Goal: Task Accomplishment & Management: Use online tool/utility

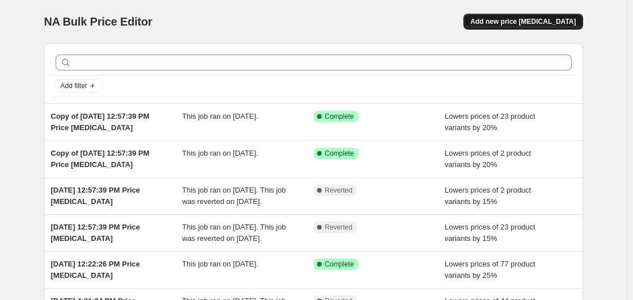
click at [537, 19] on span "Add new price [MEDICAL_DATA]" at bounding box center [524, 21] width 106 height 9
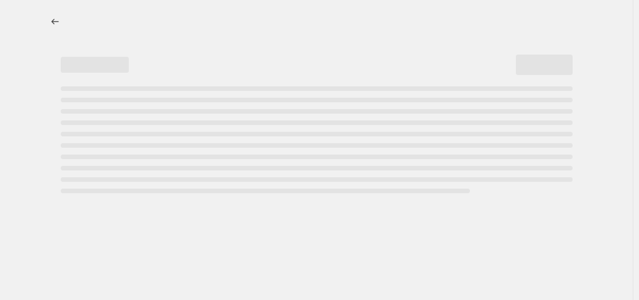
select select "percentage"
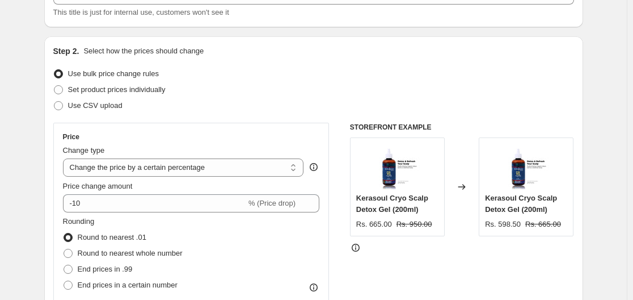
scroll to position [111, 0]
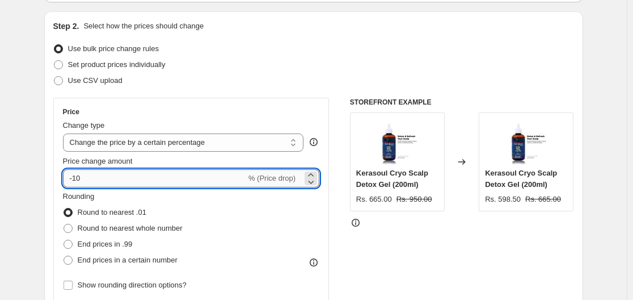
click at [159, 174] on input "-10" at bounding box center [154, 178] width 183 height 18
type input "-1"
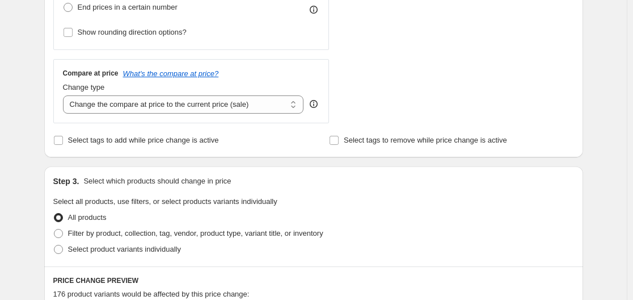
scroll to position [366, 0]
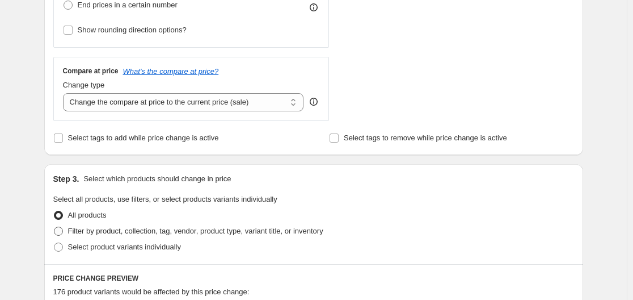
type input "-25"
click at [188, 230] on span "Filter by product, collection, tag, vendor, product type, variant title, or inv…" at bounding box center [195, 230] width 255 height 9
click at [54, 227] on input "Filter by product, collection, tag, vendor, product type, variant title, or inv…" at bounding box center [54, 226] width 1 height 1
radio input "true"
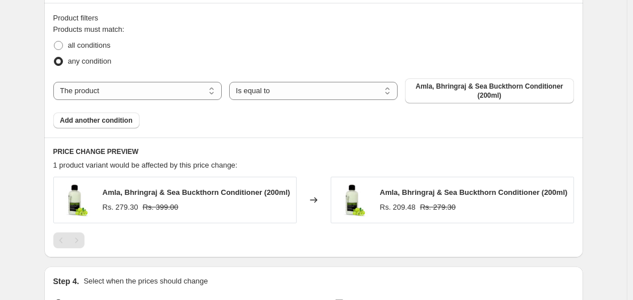
scroll to position [644, 0]
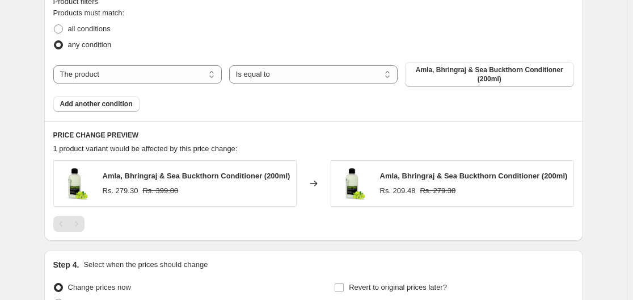
click at [289, 64] on div "The product The product's collection The product's tag The product's vendor The…" at bounding box center [313, 74] width 521 height 25
click at [289, 77] on select "Is equal to Is not equal to" at bounding box center [313, 74] width 169 height 18
click at [172, 67] on select "The product The product's collection The product's tag The product's vendor The…" at bounding box center [137, 74] width 169 height 18
select select "collection"
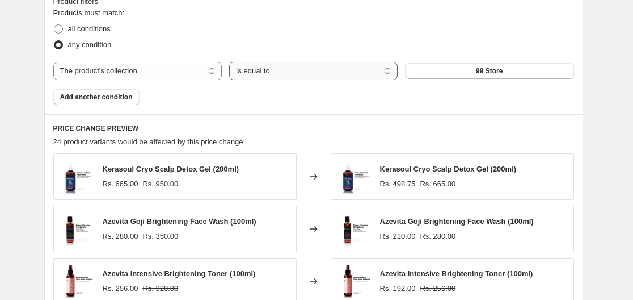
click at [303, 75] on select "Is equal to Is not equal to" at bounding box center [313, 71] width 169 height 18
click at [419, 66] on button "99 Store" at bounding box center [489, 71] width 169 height 16
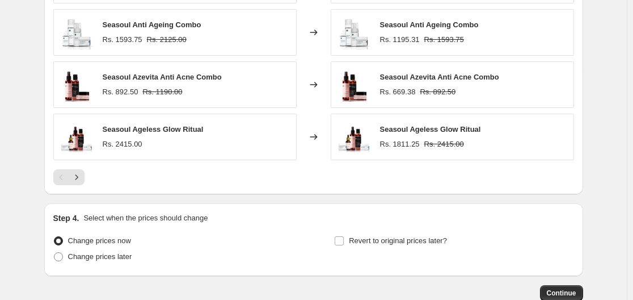
scroll to position [963, 0]
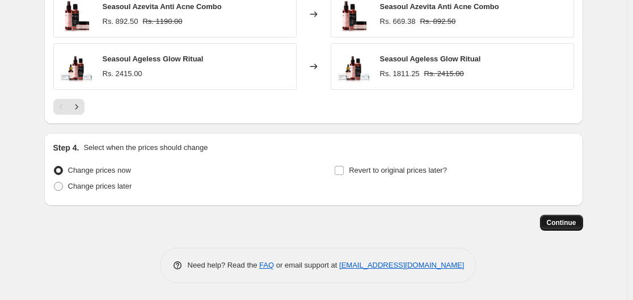
click at [580, 216] on button "Continue" at bounding box center [561, 223] width 43 height 16
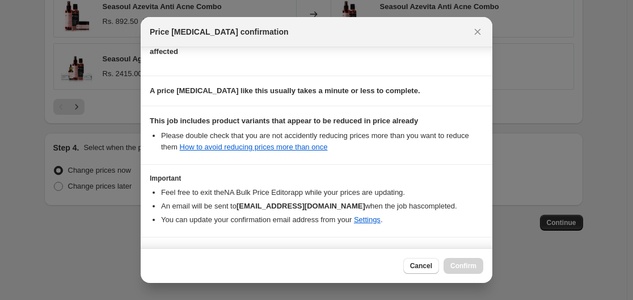
scroll to position [178, 0]
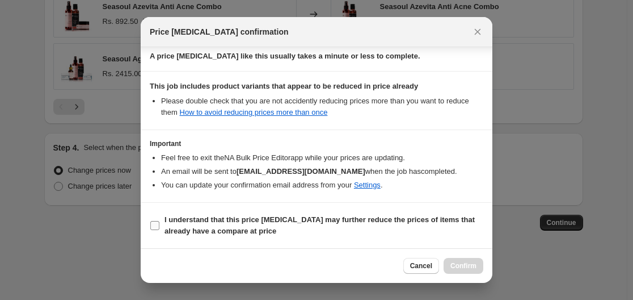
click at [156, 226] on input "I understand that this price [MEDICAL_DATA] may further reduce the prices of it…" at bounding box center [154, 225] width 9 height 9
checkbox input "true"
click at [451, 267] on button "Confirm" at bounding box center [464, 266] width 40 height 16
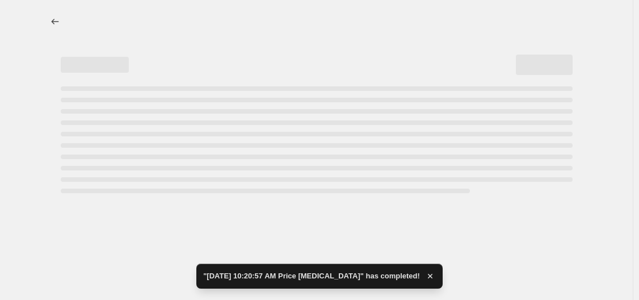
select select "percentage"
select select "collection"
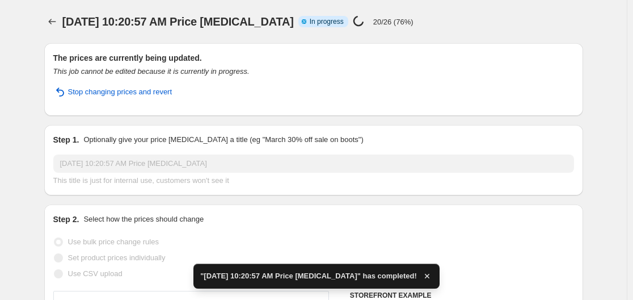
drag, startPoint x: 639, startPoint y: 257, endPoint x: 639, endPoint y: -24, distance: 280.9
click at [633, 0] on html "Home Settings Plans Skip to content [DATE] 10:20:57 AM Price [MEDICAL_DATA]. Th…" at bounding box center [316, 150] width 633 height 300
